Goal: Information Seeking & Learning: Check status

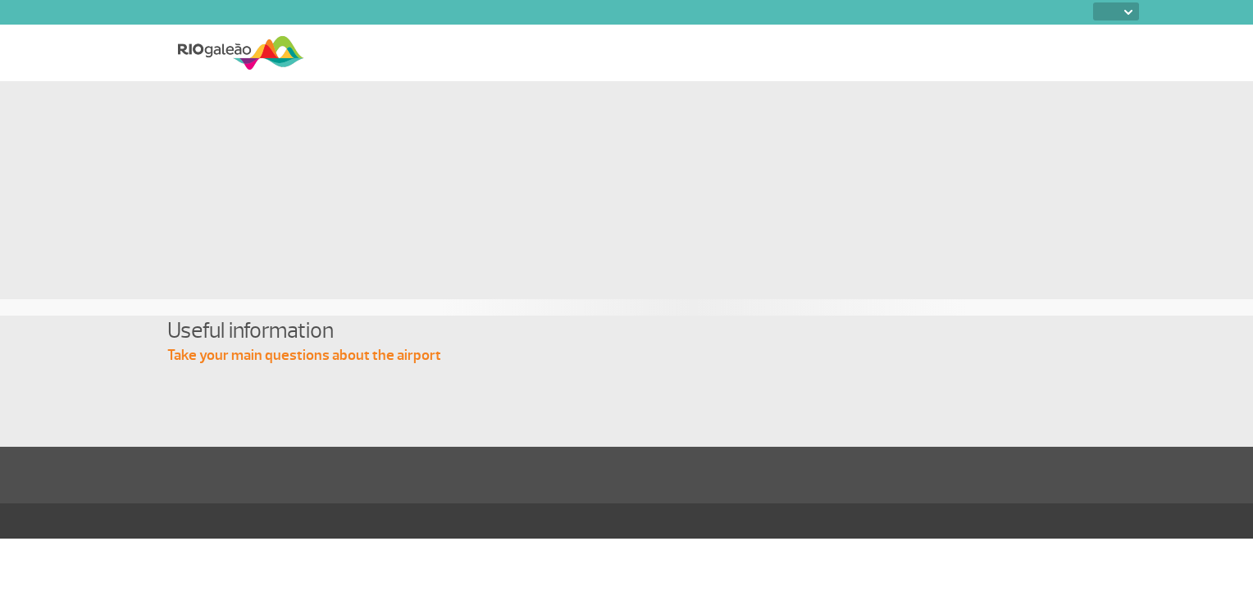
select select
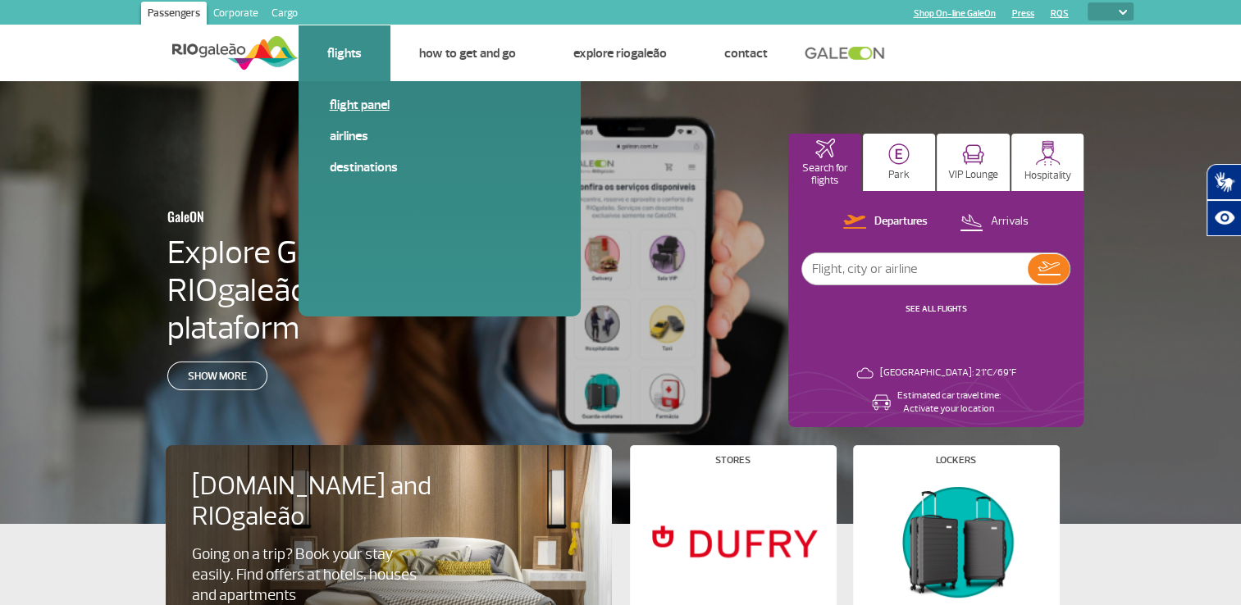
click at [350, 107] on link "Flight panel" at bounding box center [440, 105] width 220 height 18
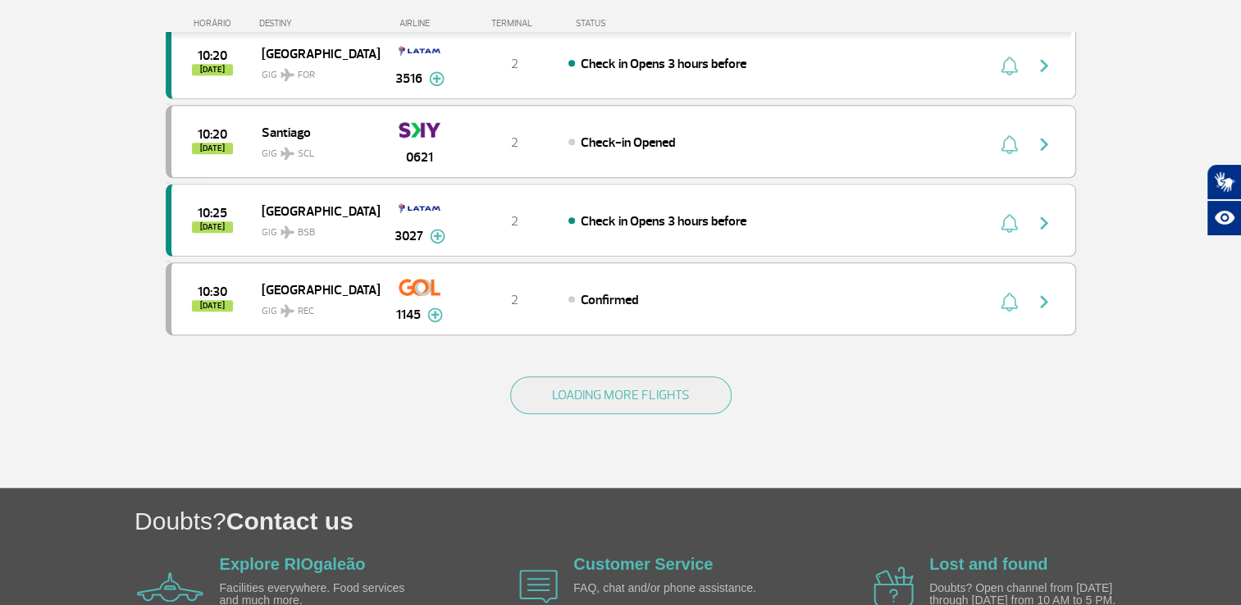
scroll to position [1558, 0]
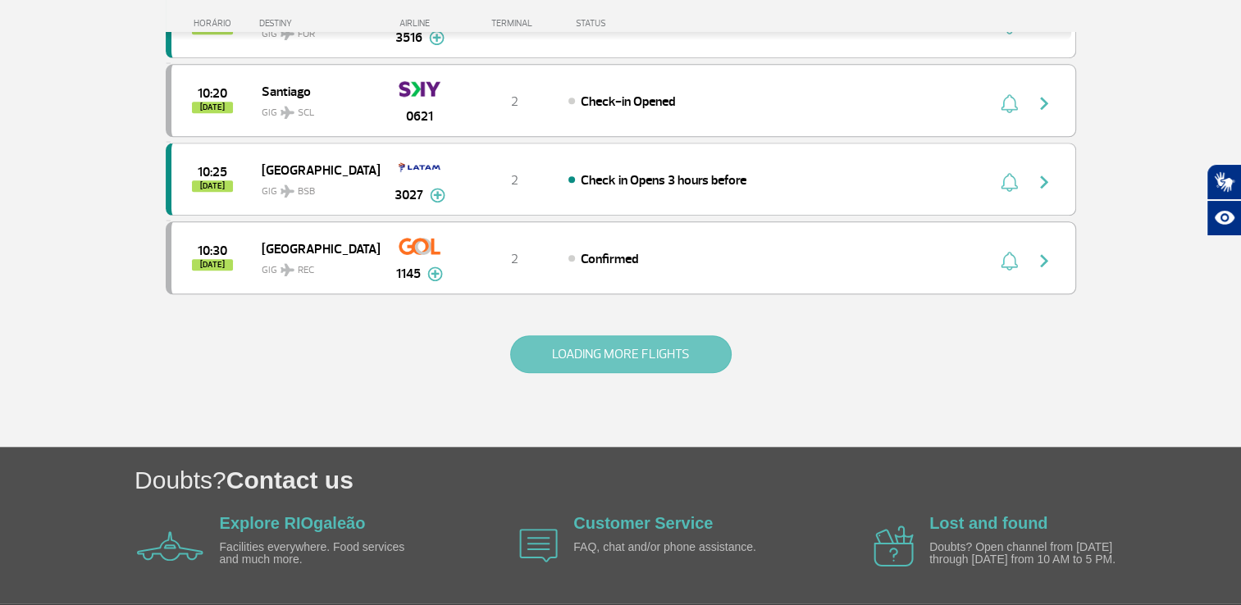
click at [653, 335] on button "LOADING MORE FLIGHTS" at bounding box center [620, 354] width 221 height 38
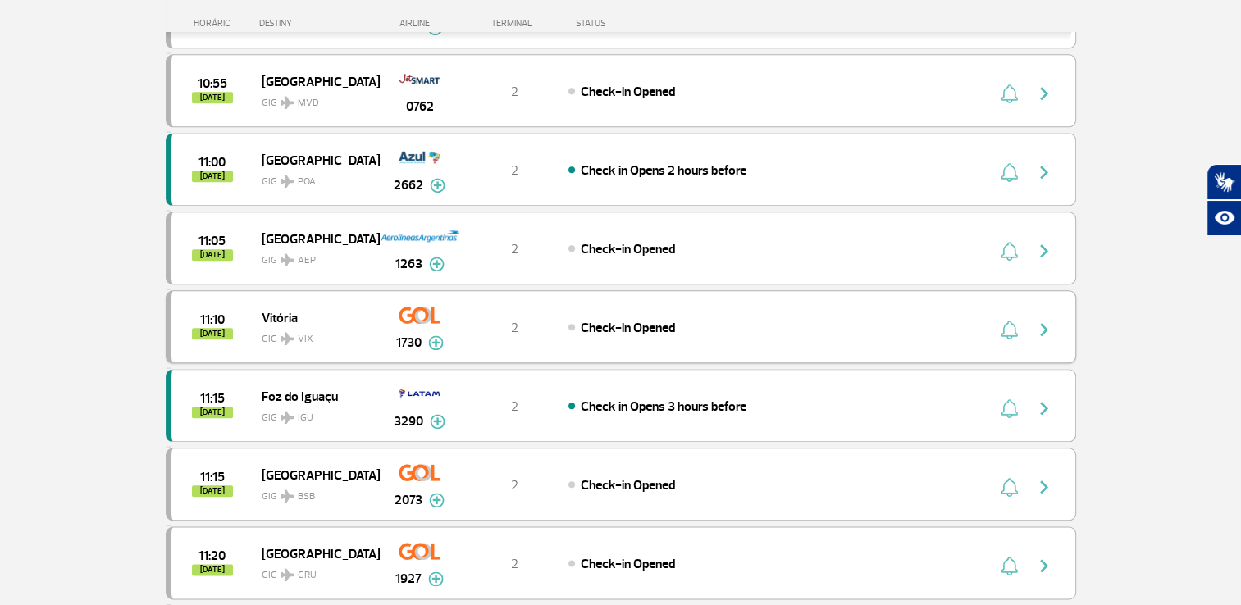
scroll to position [1722, 0]
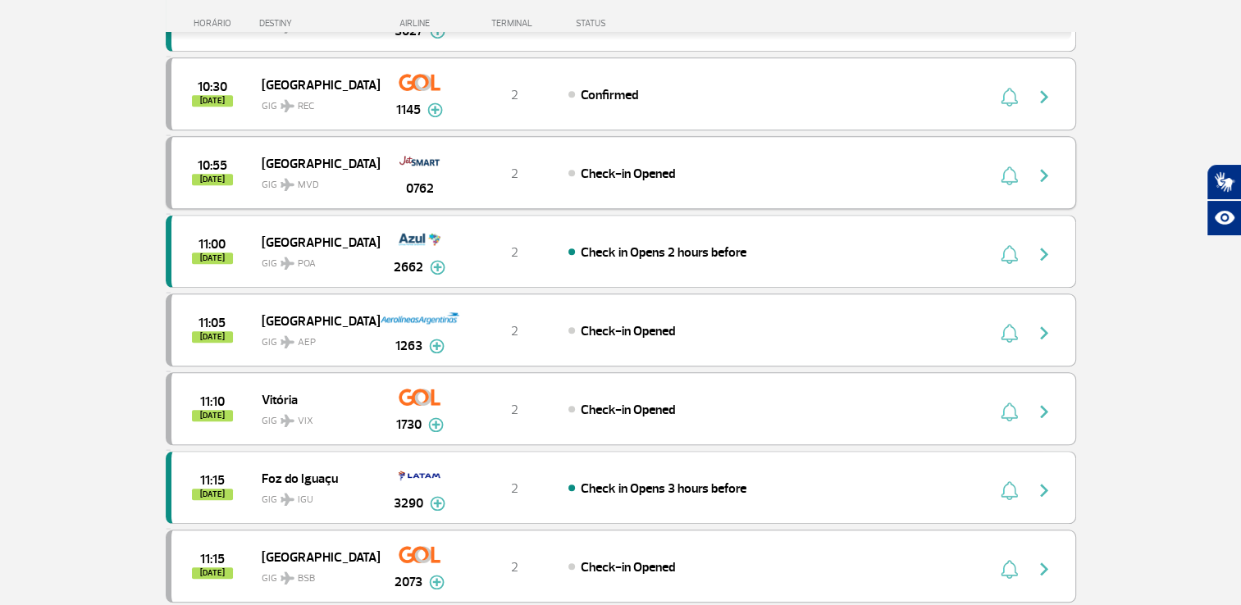
click at [1034, 166] on img "button" at bounding box center [1044, 176] width 20 height 20
click at [427, 148] on img at bounding box center [420, 161] width 42 height 28
click at [1013, 166] on img "button" at bounding box center [1008, 176] width 17 height 20
click at [423, 147] on img at bounding box center [420, 161] width 42 height 28
click at [217, 160] on span "10:55" at bounding box center [213, 165] width 30 height 11
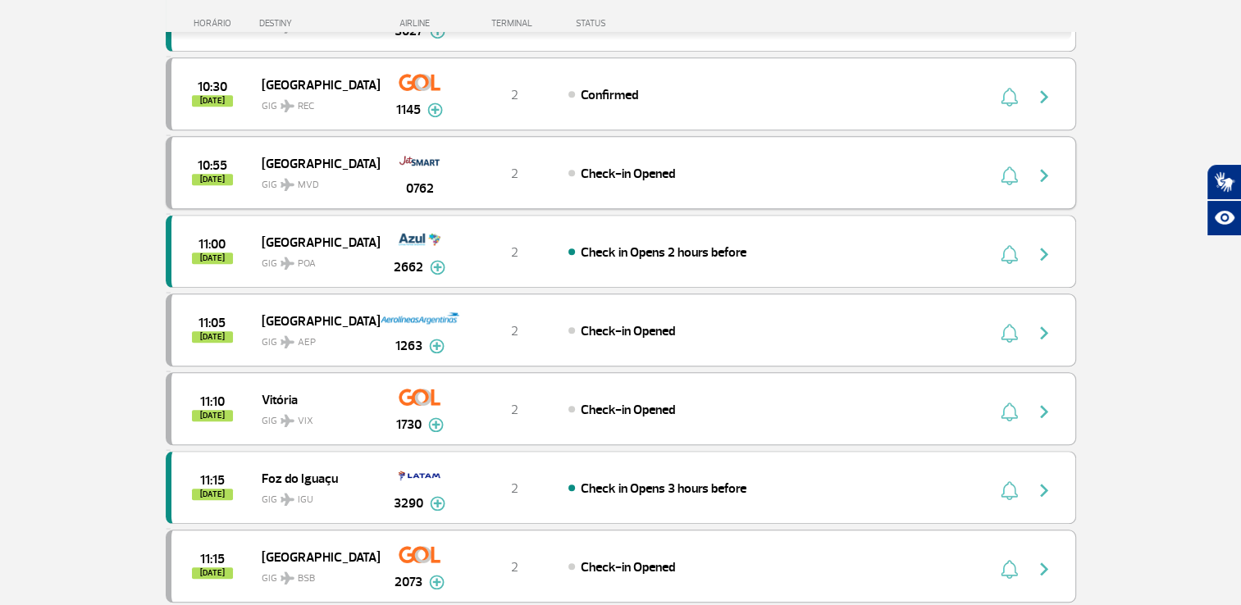
click at [285, 153] on span "[GEOGRAPHIC_DATA]" at bounding box center [314, 163] width 105 height 21
